Goal: Contribute content: Add original content to the website for others to see

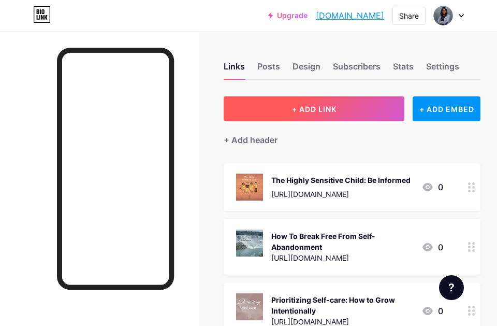
click at [318, 102] on button "+ ADD LINK" at bounding box center [314, 108] width 181 height 25
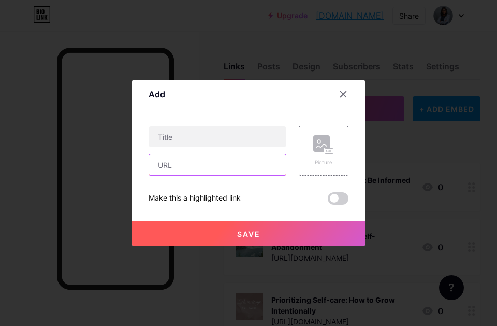
click at [179, 159] on input "text" at bounding box center [217, 164] width 137 height 21
paste input "[URL][DOMAIN_NAME]"
type input "[URL][DOMAIN_NAME]"
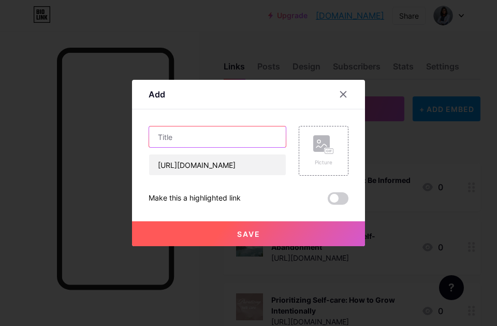
click at [175, 137] on input "text" at bounding box center [217, 136] width 137 height 21
paste input "Beyond the Paycheck: How to Fund Our [DEMOGRAPHIC_DATA]-Given Dreams"
type input "Beyond the Paycheck: How to Fund Our [DEMOGRAPHIC_DATA]-Given Dreams"
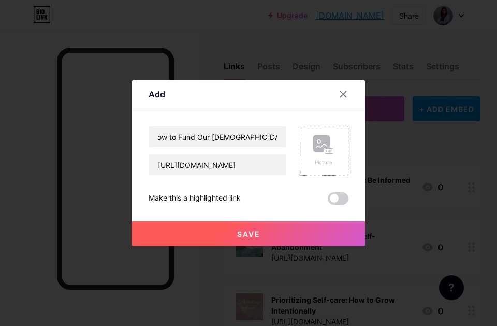
scroll to position [0, 0]
click at [328, 153] on rect at bounding box center [329, 151] width 8 height 5
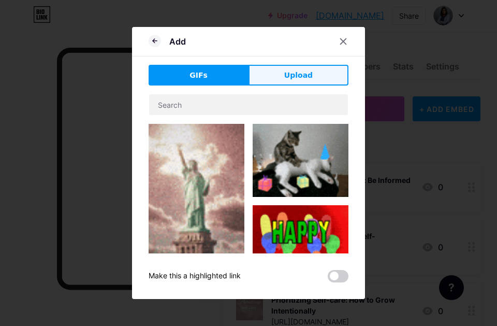
click at [295, 73] on span "Upload" at bounding box center [298, 75] width 28 height 11
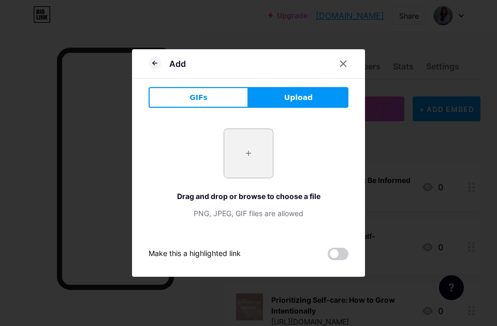
click at [248, 156] on input "file" at bounding box center [248, 153] width 49 height 49
click at [248, 152] on input "file" at bounding box center [248, 153] width 49 height 49
type input "C:\fakepath\Green Illustrative Finance Consultant Instagram Post.png"
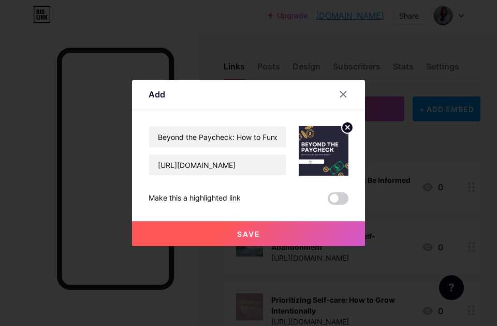
click at [259, 232] on span "Save" at bounding box center [248, 233] width 23 height 9
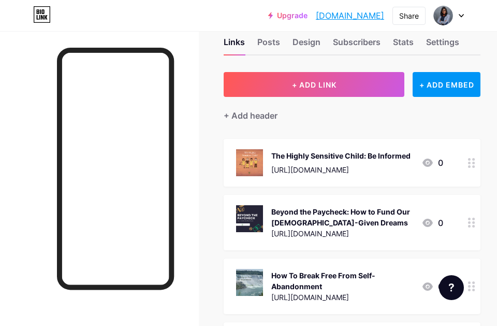
scroll to position [25, 0]
